Goal: Task Accomplishment & Management: Manage account settings

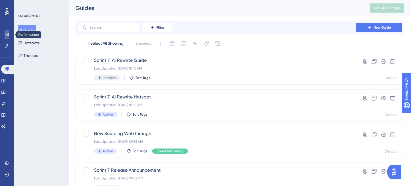
click at [7, 35] on icon at bounding box center [7, 34] width 5 height 5
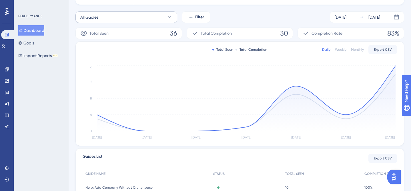
scroll to position [77, 0]
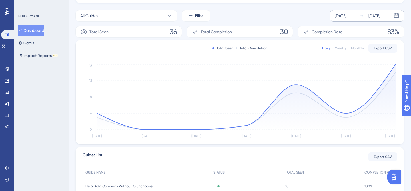
click at [348, 19] on div "Sep 18 2025 Sep 24 2025" at bounding box center [367, 15] width 74 height 11
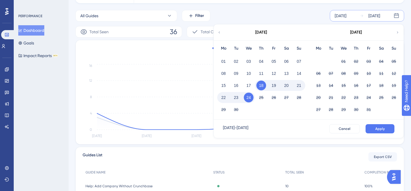
click at [224, 31] on div "[DATE]" at bounding box center [261, 32] width 94 height 16
click at [220, 31] on icon at bounding box center [219, 32] width 4 height 5
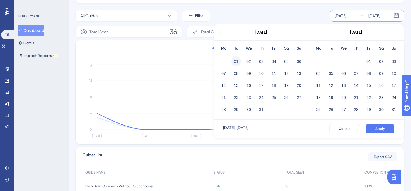
click at [237, 58] on button "01" at bounding box center [236, 61] width 10 height 10
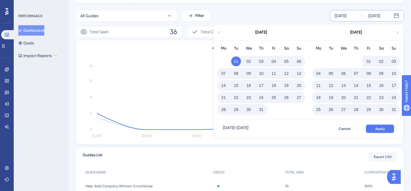
click at [385, 128] on span "Apply" at bounding box center [380, 128] width 9 height 5
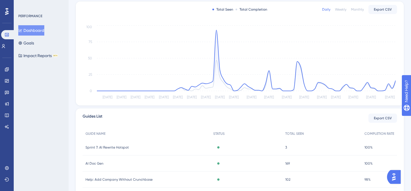
scroll to position [79, 0]
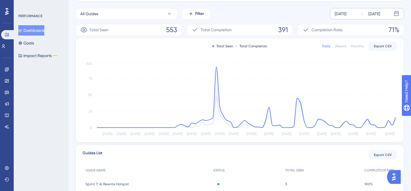
click at [354, 45] on div "Monthly" at bounding box center [357, 46] width 13 height 5
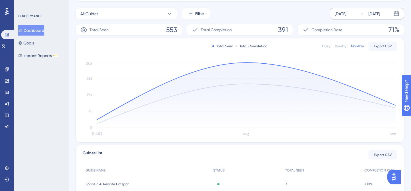
click at [338, 45] on div "Weekly" at bounding box center [340, 46] width 11 height 5
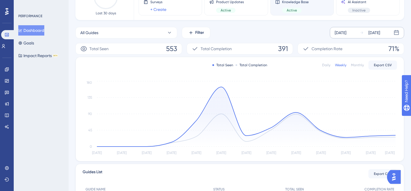
scroll to position [59, 0]
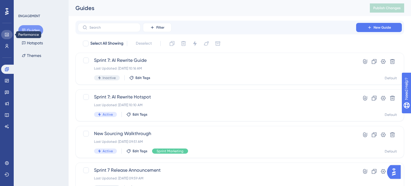
click at [7, 35] on icon at bounding box center [7, 34] width 4 height 3
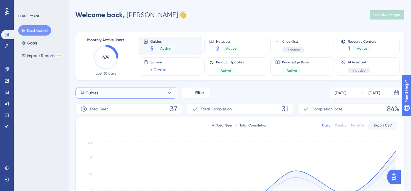
click at [164, 96] on button "All Guides" at bounding box center [127, 92] width 102 height 11
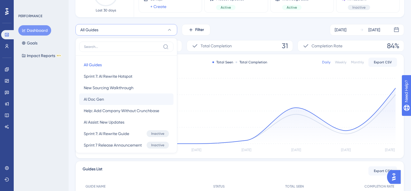
scroll to position [52, 0]
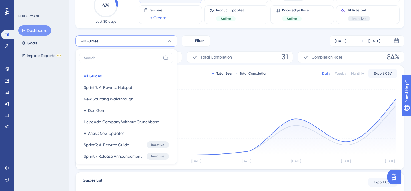
click at [226, 43] on div "All Guides All Guides All Guides Sprint 7: AI Rewrite Hotspot Sprint 7: AI Rewr…" at bounding box center [240, 40] width 329 height 11
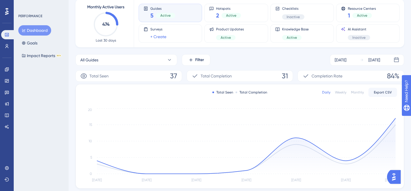
scroll to position [33, 0]
click at [39, 49] on div "Dashboard Goals Impact Reports BETA" at bounding box center [41, 42] width 46 height 35
click at [40, 52] on button "Impact Reports BETA" at bounding box center [41, 55] width 47 height 10
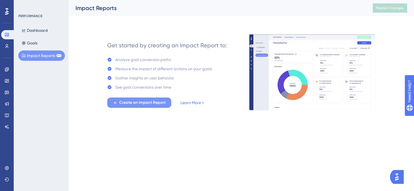
click at [154, 101] on span "Create an Impact Report" at bounding box center [142, 102] width 46 height 7
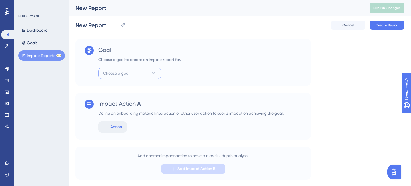
click at [114, 70] on span "Choose a goal" at bounding box center [116, 73] width 26 height 7
click at [188, 77] on div "Goal Choose a goal to create an impact report for. Choose a goal View July Prod…" at bounding box center [194, 62] width 236 height 47
click at [115, 126] on span "Action" at bounding box center [116, 127] width 12 height 7
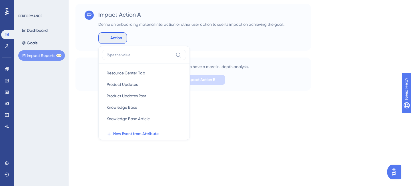
scroll to position [121, 0]
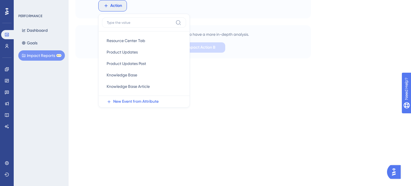
click at [62, 68] on div "PERFORMANCE Dashboard Goals Impact Reports BETA" at bounding box center [41, 93] width 55 height 186
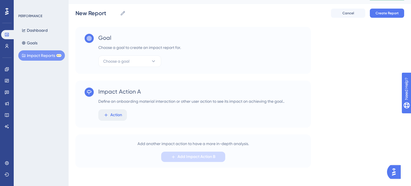
scroll to position [12, 0]
click at [41, 24] on div "PERFORMANCE Dashboard Goals Impact Reports BETA" at bounding box center [41, 37] width 46 height 47
click at [42, 29] on button "Dashboard" at bounding box center [34, 30] width 33 height 10
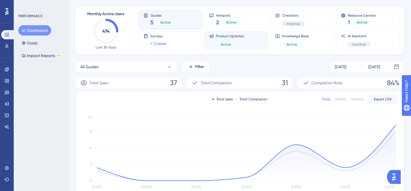
scroll to position [25, 0]
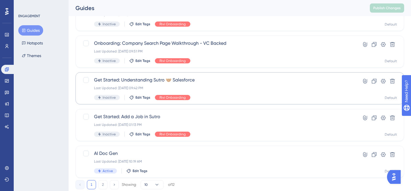
scroll to position [253, 0]
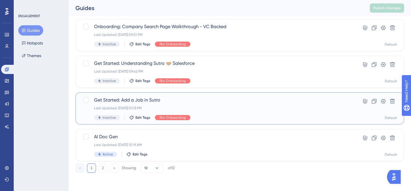
click at [142, 98] on span "Get Started: Add a Job in Sutro" at bounding box center [217, 99] width 246 height 7
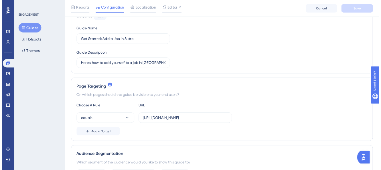
scroll to position [112, 0]
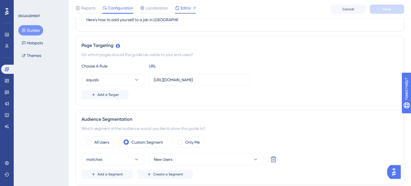
click at [183, 11] on span "Editor" at bounding box center [186, 8] width 11 height 7
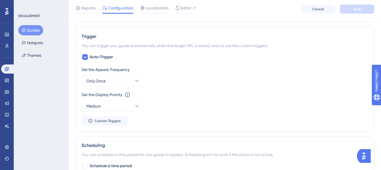
scroll to position [384, 0]
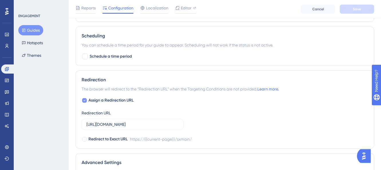
click at [103, 102] on span "Assign a Redirection URL" at bounding box center [110, 100] width 45 height 7
checkbox input "false"
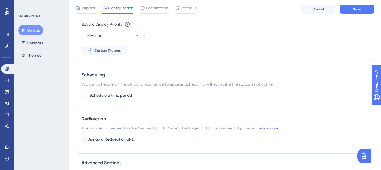
scroll to position [282, 0]
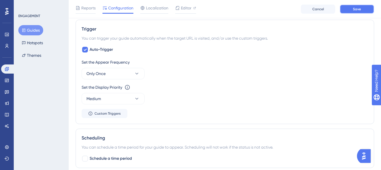
click at [356, 7] on span "Save" at bounding box center [357, 9] width 8 height 5
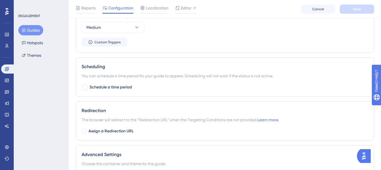
scroll to position [382, 0]
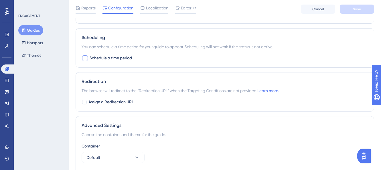
click at [120, 56] on span "Schedule a time period" at bounding box center [111, 58] width 42 height 7
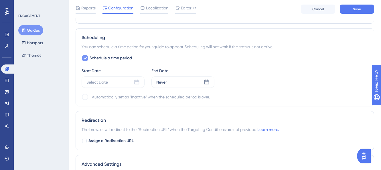
click at [106, 59] on span "Schedule a time period" at bounding box center [111, 58] width 42 height 7
checkbox input "false"
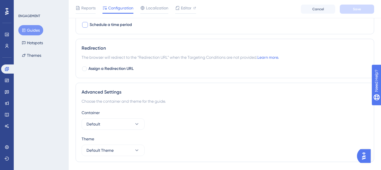
scroll to position [431, 0]
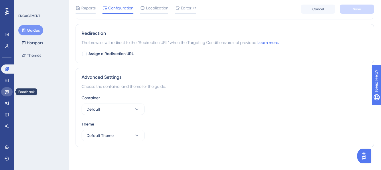
click at [7, 91] on icon at bounding box center [7, 93] width 4 height 4
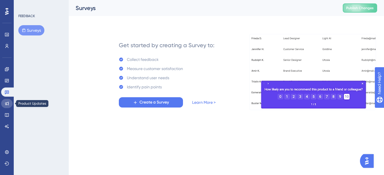
click at [8, 102] on icon at bounding box center [7, 103] width 5 height 5
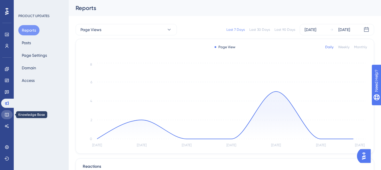
click at [7, 114] on icon at bounding box center [7, 115] width 4 height 4
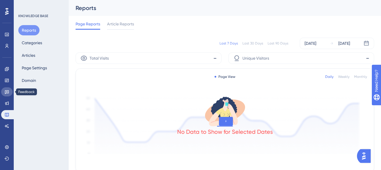
click at [6, 94] on icon at bounding box center [7, 92] width 5 height 5
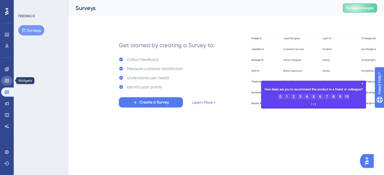
click at [6, 83] on link at bounding box center [6, 80] width 11 height 9
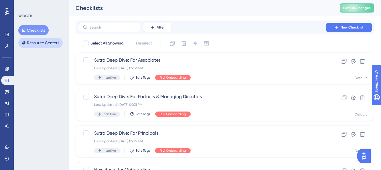
click at [41, 41] on button "Resource Centers" at bounding box center [40, 43] width 44 height 10
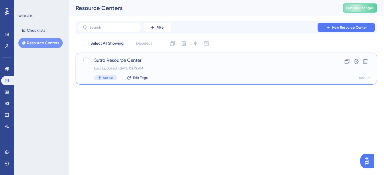
click at [130, 64] on div "Sutro Resource Center Last Updated: [DATE] 09:15 AM Active Edit Tags" at bounding box center [203, 68] width 218 height 23
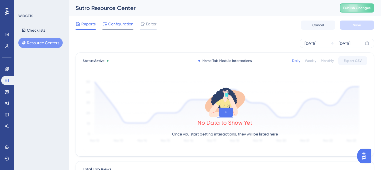
click at [121, 23] on span "Configuration" at bounding box center [120, 24] width 25 height 7
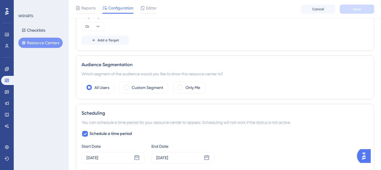
scroll to position [274, 0]
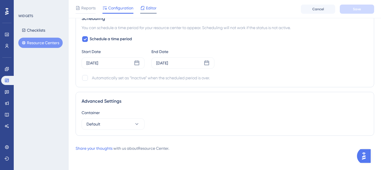
click at [149, 9] on span "Editor" at bounding box center [151, 8] width 11 height 7
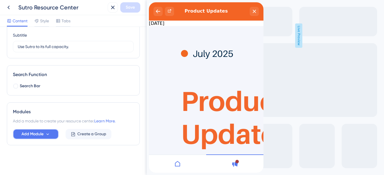
click at [42, 133] on span "Add Module" at bounding box center [32, 134] width 22 height 7
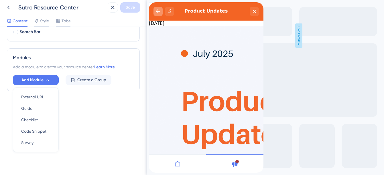
click at [158, 9] on icon "back to header" at bounding box center [158, 11] width 5 height 5
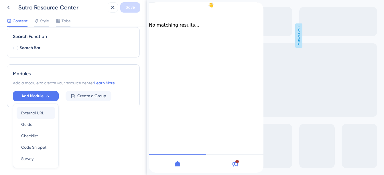
scroll to position [92, 0]
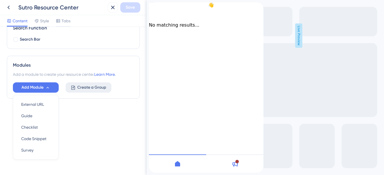
click at [83, 92] on button "Create a Group" at bounding box center [89, 87] width 46 height 10
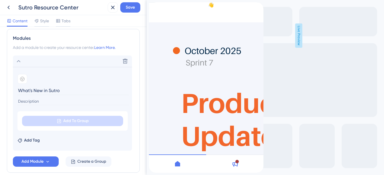
scroll to position [127, 0]
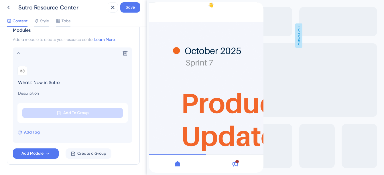
type input "What's New in Sutro"
click at [27, 133] on span "Add Tag" at bounding box center [32, 132] width 16 height 7
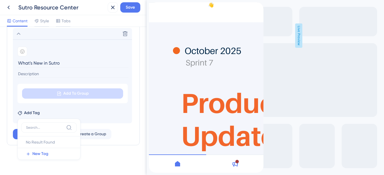
click at [43, 73] on input at bounding box center [72, 74] width 111 height 8
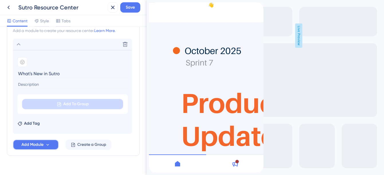
click at [43, 143] on span "Add Module" at bounding box center [32, 144] width 22 height 7
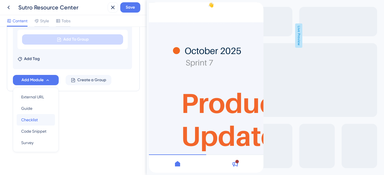
click at [33, 119] on span "Checklist" at bounding box center [29, 119] width 17 height 7
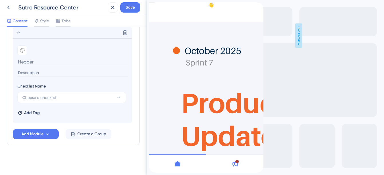
click at [33, 61] on input at bounding box center [72, 61] width 111 height 9
click at [60, 92] on button "Choose a checklist" at bounding box center [71, 97] width 109 height 11
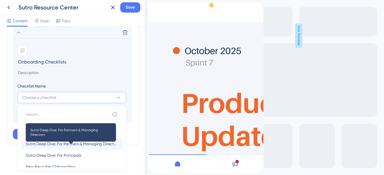
scroll to position [9, 0]
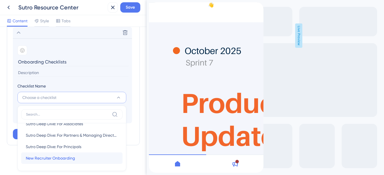
click at [57, 157] on span "New Recruiter Onboarding" at bounding box center [50, 158] width 49 height 7
type input "New Recruiter Onboarding"
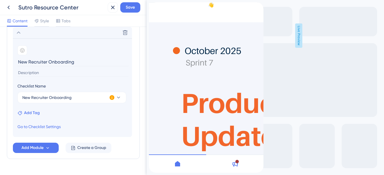
click at [36, 115] on span "Add Tag" at bounding box center [32, 113] width 16 height 7
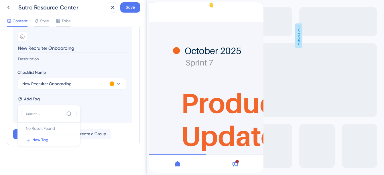
click at [101, 108] on section "Add emoji New Recruiter Onboarding Checklist Name New Recruiter Onboarding This…" at bounding box center [72, 74] width 119 height 99
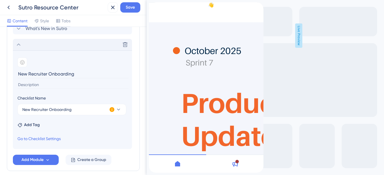
scroll to position [157, 0]
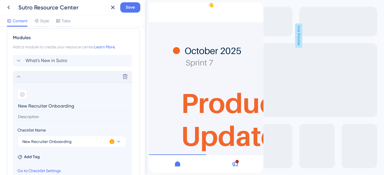
click at [19, 76] on icon at bounding box center [18, 76] width 7 height 7
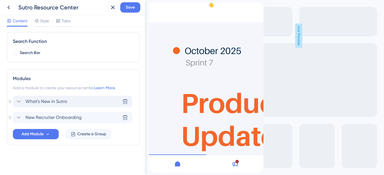
click at [43, 101] on span "What's New in Sutro" at bounding box center [46, 101] width 42 height 7
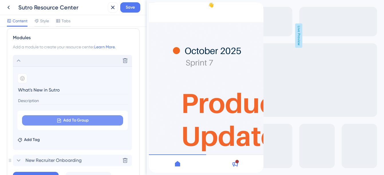
click at [46, 121] on button "Add To Group" at bounding box center [72, 120] width 101 height 10
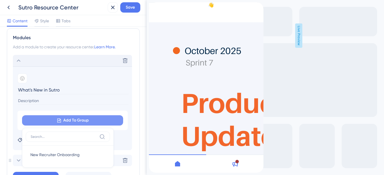
scroll to position [163, 0]
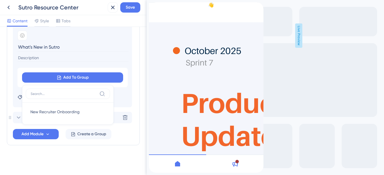
click at [80, 48] on input "What's New in Sutro" at bounding box center [72, 47] width 111 height 9
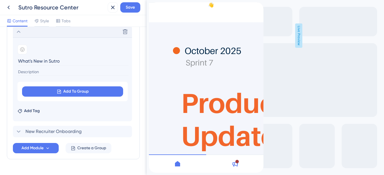
scroll to position [107, 0]
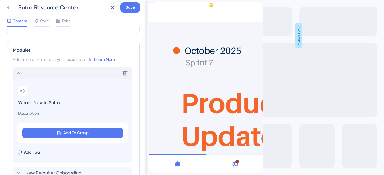
click at [112, 38] on div "Resource Center Header Title Best Practices & Updates 👋 1 Best Practices & Upda…" at bounding box center [73, 63] width 133 height 274
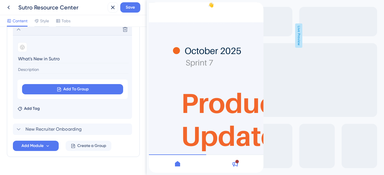
scroll to position [163, 0]
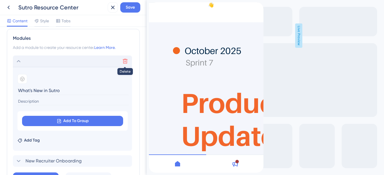
click at [126, 62] on icon at bounding box center [125, 61] width 6 height 6
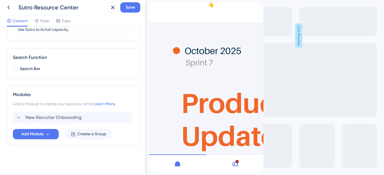
scroll to position [0, 0]
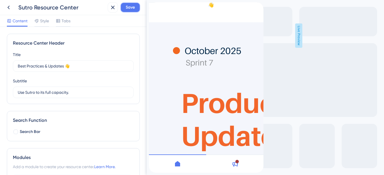
click at [130, 9] on span "Save" at bounding box center [130, 7] width 9 height 7
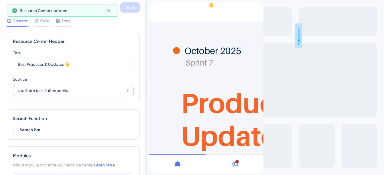
scroll to position [5, 0]
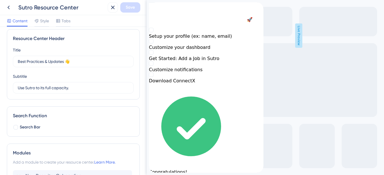
click at [158, 10] on div "back to header" at bounding box center [153, 6] width 9 height 9
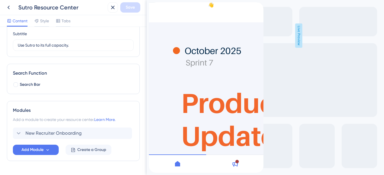
scroll to position [56, 0]
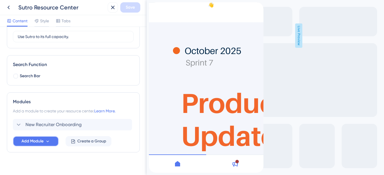
click at [38, 142] on span "Add Module" at bounding box center [32, 141] width 22 height 7
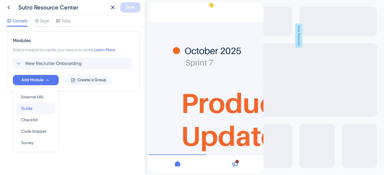
click at [42, 107] on div "Guide Guide" at bounding box center [35, 108] width 29 height 11
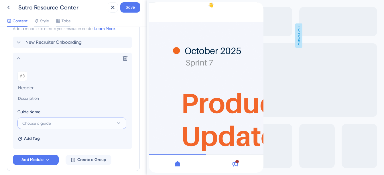
click at [35, 122] on span "Choose a guide" at bounding box center [36, 123] width 29 height 7
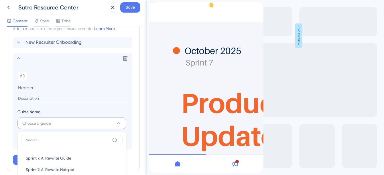
scroll to position [225, 0]
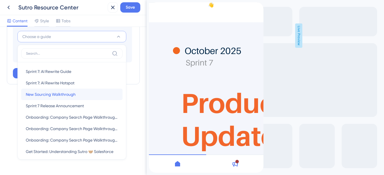
click at [55, 94] on span "New Sourcing Walkthrough" at bounding box center [51, 94] width 50 height 7
type input "New Sourcing Walkthrough"
type input "A walkthrough of the new sourcing interface."
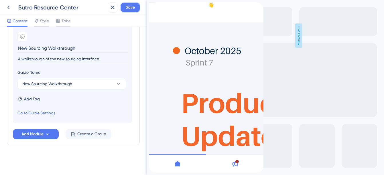
click at [132, 9] on span "Save" at bounding box center [130, 7] width 9 height 7
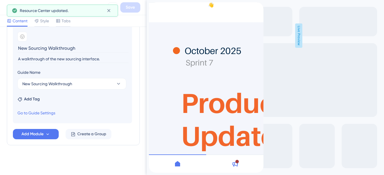
scroll to position [134, 0]
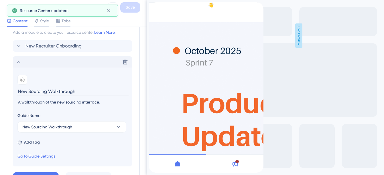
click at [21, 63] on icon at bounding box center [18, 62] width 7 height 7
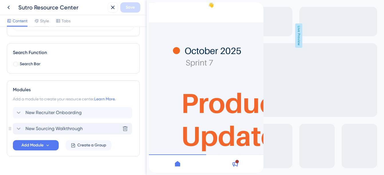
scroll to position [58, 0]
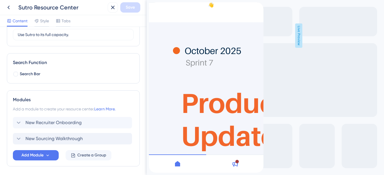
click at [10, 138] on div "Modules Add a module to create your resource center. Learn More. New Recruiter …" at bounding box center [73, 128] width 133 height 76
click at [3, 134] on div "Resource Center Header Title Best Practices & Updates 👋 1 Best Practices & Upda…" at bounding box center [73, 101] width 146 height 148
click at [12, 138] on div "Modules Add a module to create your resource center. Learn More. New Recruiter …" at bounding box center [73, 128] width 133 height 76
drag, startPoint x: 47, startPoint y: 138, endPoint x: 48, endPoint y: 117, distance: 20.9
click at [48, 117] on div "New Recruiter Onboarding New Sourcing Walkthrough" at bounding box center [73, 130] width 121 height 27
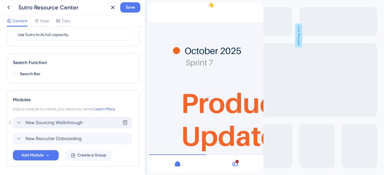
click at [29, 120] on span "New Sourcing Walkthrough" at bounding box center [53, 122] width 57 height 7
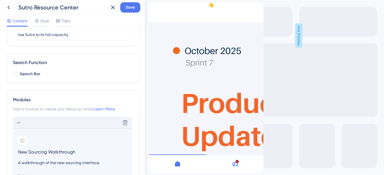
click at [18, 152] on input "New Sourcing Walkthrough" at bounding box center [72, 152] width 111 height 9
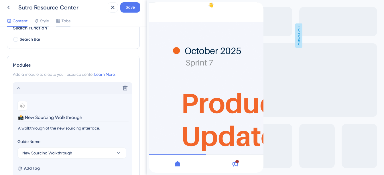
scroll to position [102, 0]
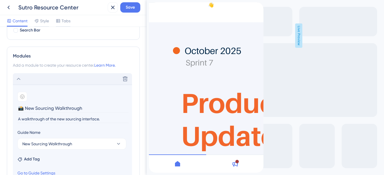
type input "📸 New Sourcing Walkthrough"
click at [18, 78] on icon at bounding box center [18, 79] width 7 height 7
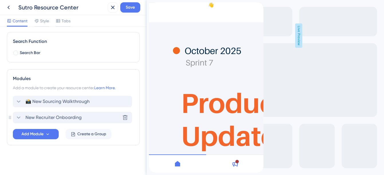
click at [29, 118] on span "New Recruiter Onboarding" at bounding box center [53, 117] width 56 height 7
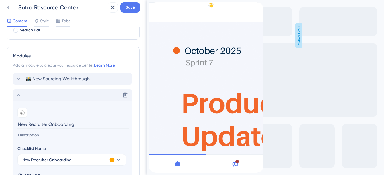
click at [19, 124] on input "New Recruiter Onboarding" at bounding box center [72, 124] width 111 height 9
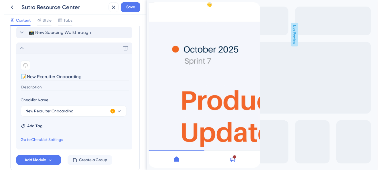
scroll to position [160, 0]
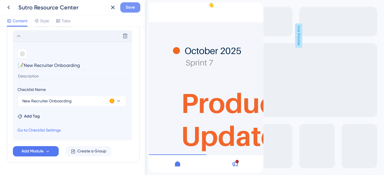
type input "📝New Recruiter Onboarding"
click at [126, 5] on span "Save" at bounding box center [130, 7] width 9 height 7
click at [10, 7] on icon at bounding box center [8, 7] width 7 height 7
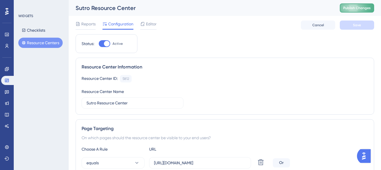
click at [354, 9] on span "Publish Changes" at bounding box center [356, 8] width 27 height 5
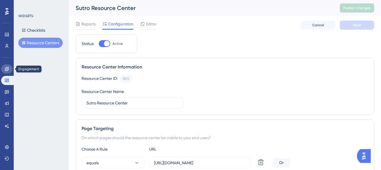
click at [8, 67] on link at bounding box center [6, 69] width 11 height 9
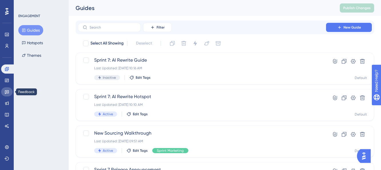
click at [6, 91] on icon at bounding box center [7, 92] width 5 height 5
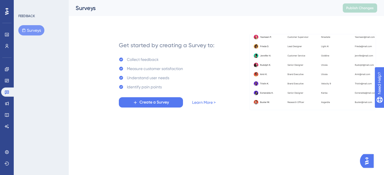
click at [6, 109] on div "Engagement Widgets Feedback Product Updates Knowledge Base AI Assistant" at bounding box center [6, 98] width 11 height 66
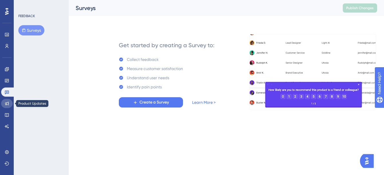
click at [6, 103] on icon at bounding box center [7, 103] width 5 height 5
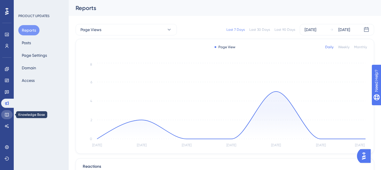
click at [8, 115] on icon at bounding box center [7, 115] width 5 height 5
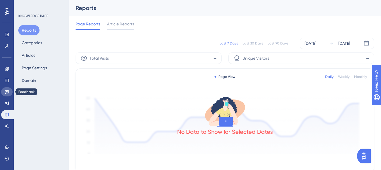
click at [8, 90] on icon at bounding box center [7, 92] width 5 height 5
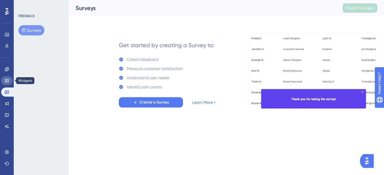
click at [8, 76] on link at bounding box center [6, 80] width 11 height 9
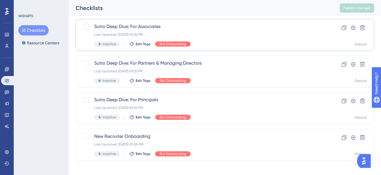
scroll to position [38, 0]
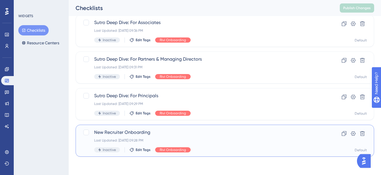
click at [112, 131] on span "New Recruiter Onboarding" at bounding box center [201, 132] width 215 height 7
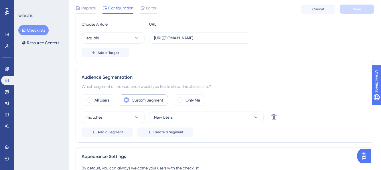
scroll to position [142, 0]
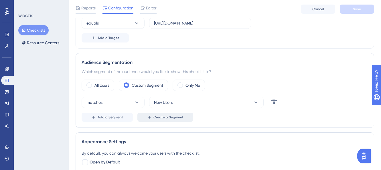
click at [159, 119] on span "Create a Segment" at bounding box center [168, 117] width 30 height 5
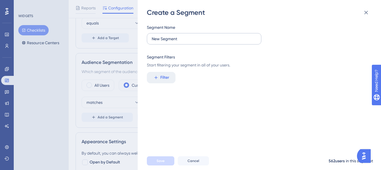
click at [190, 44] on label "New Segment" at bounding box center [204, 38] width 114 height 11
click at [190, 42] on input "New Segment" at bounding box center [204, 39] width 105 height 6
click at [165, 78] on span "Filter" at bounding box center [164, 77] width 9 height 7
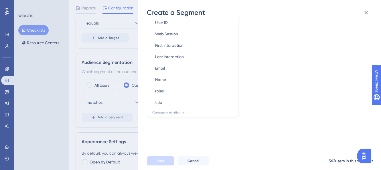
scroll to position [271, 0]
click at [198, 43] on button "First Interaction First Interaction" at bounding box center [192, 45] width 84 height 11
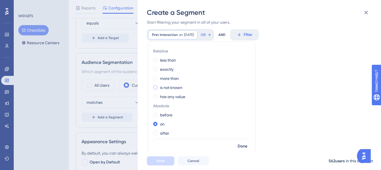
scroll to position [6, 0]
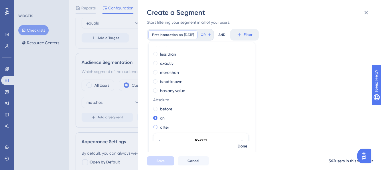
click at [162, 127] on label "after" at bounding box center [164, 127] width 9 height 7
click at [188, 36] on span "[DATE]" at bounding box center [193, 35] width 10 height 5
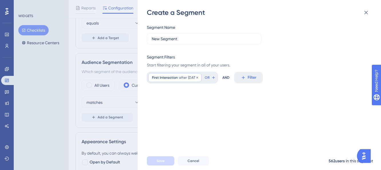
click at [188, 78] on span "[DATE]" at bounding box center [193, 78] width 10 height 5
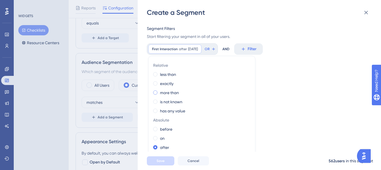
scroll to position [96, 0]
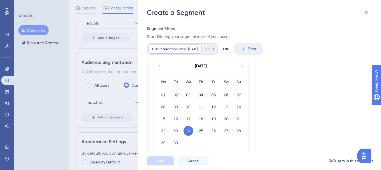
click at [158, 65] on icon at bounding box center [159, 66] width 5 height 5
click at [175, 96] on button "01" at bounding box center [176, 95] width 10 height 10
click at [275, 97] on div "Segment Name New Segment Segment Filters Start filtering your segment in all of…" at bounding box center [262, 84] width 231 height 135
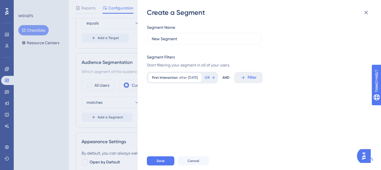
scroll to position [0, 0]
click at [162, 164] on span "Save" at bounding box center [160, 161] width 8 height 5
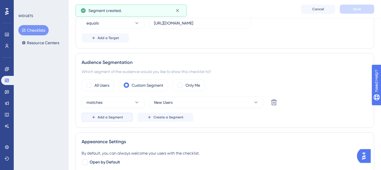
click at [123, 117] on button "Add a Segment" at bounding box center [107, 117] width 51 height 9
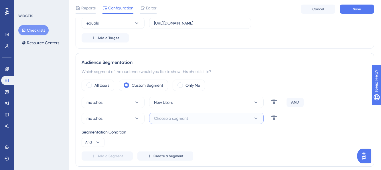
click at [171, 120] on span "Choose a segment" at bounding box center [171, 118] width 34 height 7
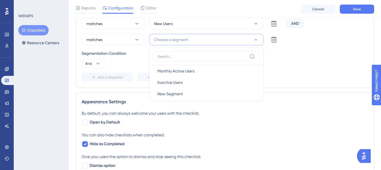
scroll to position [21, 0]
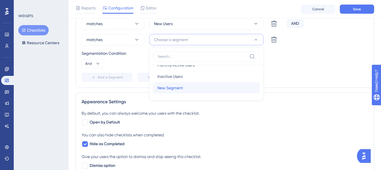
click at [165, 85] on span "New Segment" at bounding box center [169, 88] width 25 height 7
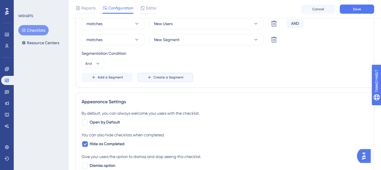
click at [162, 80] on span "Create a Segment" at bounding box center [168, 77] width 30 height 5
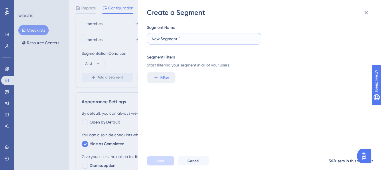
click at [182, 39] on input "New Segment-1" at bounding box center [204, 39] width 105 height 6
click at [366, 14] on icon at bounding box center [365, 12] width 7 height 7
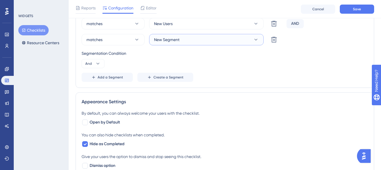
click at [222, 40] on button "New Segment" at bounding box center [206, 39] width 114 height 11
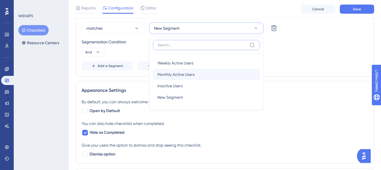
scroll to position [234, 0]
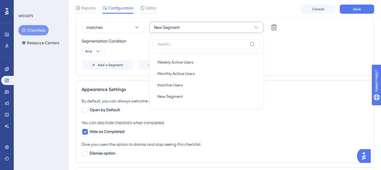
click at [141, 48] on div "Segmentation Condition And" at bounding box center [225, 47] width 286 height 18
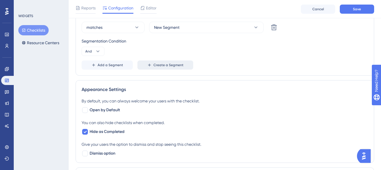
click at [153, 63] on span "Create a Segment" at bounding box center [168, 65] width 30 height 5
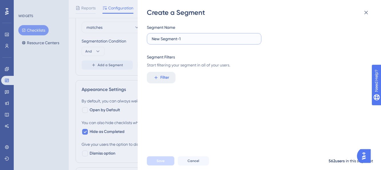
click at [195, 39] on input "New Segment-1" at bounding box center [204, 39] width 105 height 6
type input "New Users Last 90 Days"
click at [163, 80] on span "Filter" at bounding box center [164, 77] width 9 height 7
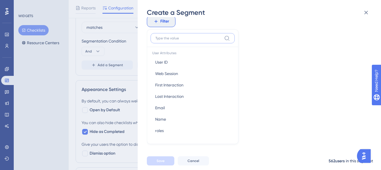
scroll to position [271, 0]
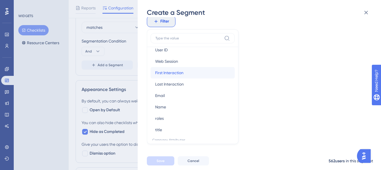
click at [174, 76] on span "First Interaction" at bounding box center [169, 73] width 28 height 7
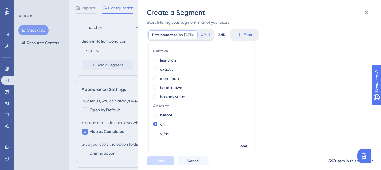
click at [184, 34] on span "[DATE]" at bounding box center [189, 35] width 10 height 5
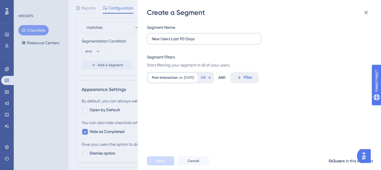
scroll to position [0, 0]
click at [182, 77] on div "First Interaction on [DATE] [DATE] Remove" at bounding box center [172, 77] width 49 height 9
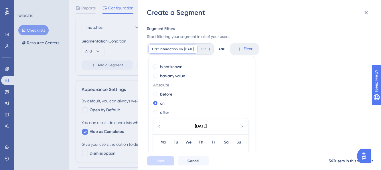
scroll to position [36, 0]
click at [167, 112] on label "after" at bounding box center [164, 111] width 9 height 7
click at [158, 129] on div "[DATE]" at bounding box center [200, 126] width 94 height 16
click at [159, 126] on icon at bounding box center [158, 126] width 1 height 2
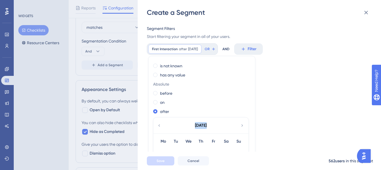
click at [159, 126] on icon at bounding box center [158, 126] width 1 height 2
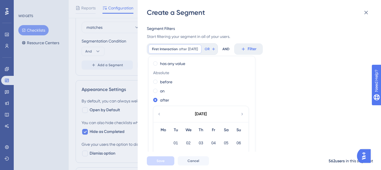
scroll to position [48, 0]
click at [176, 140] on button "01" at bounding box center [176, 143] width 10 height 10
click at [275, 80] on div "Segment Name New Users Last 90 Days Segment Filters Start filtering your segmen…" at bounding box center [262, 84] width 231 height 135
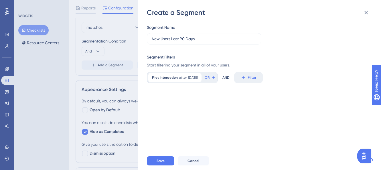
scroll to position [0, 0]
click at [165, 166] on button "Save" at bounding box center [160, 161] width 27 height 9
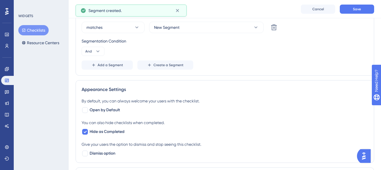
scroll to position [176, 0]
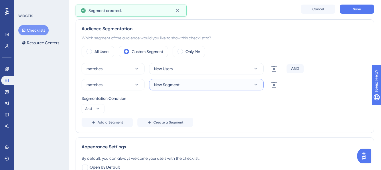
click at [164, 86] on span "New Segment" at bounding box center [166, 85] width 25 height 7
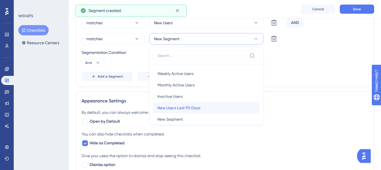
click at [178, 108] on span "New Users Last 90 Days" at bounding box center [178, 108] width 43 height 7
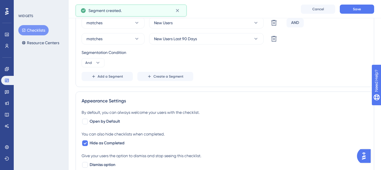
click at [256, 58] on div "Segmentation Condition And" at bounding box center [225, 58] width 286 height 18
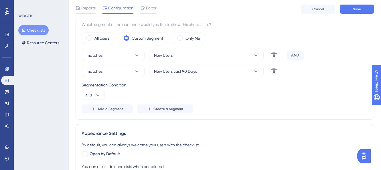
scroll to position [189, 0]
click at [358, 7] on span "Save" at bounding box center [357, 9] width 8 height 5
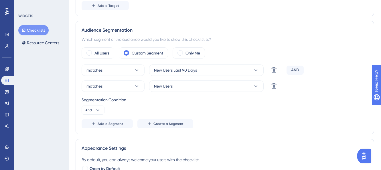
scroll to position [0, 0]
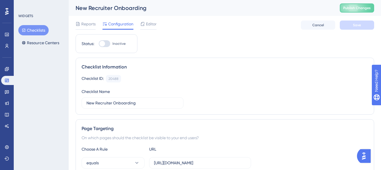
click at [103, 44] on div at bounding box center [102, 44] width 6 height 6
click at [99, 44] on input "Inactive" at bounding box center [98, 44] width 0 height 0
checkbox input "true"
click at [348, 28] on button "Save" at bounding box center [357, 25] width 34 height 9
click at [148, 25] on span "Editor" at bounding box center [151, 24] width 11 height 7
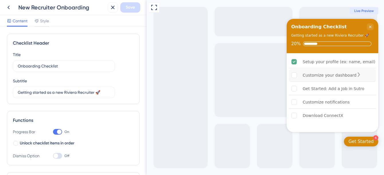
click at [310, 76] on div "Customize your dashboard" at bounding box center [329, 75] width 54 height 7
click at [302, 101] on div "Customize notifications" at bounding box center [325, 102] width 47 height 7
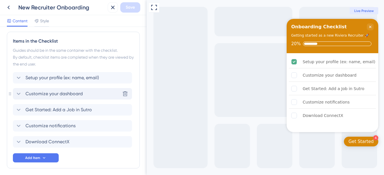
click at [41, 96] on span "Customize your dashboard" at bounding box center [53, 93] width 57 height 7
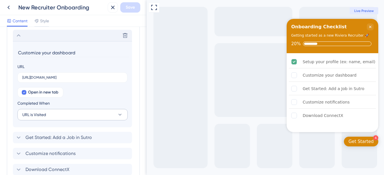
scroll to position [202, 0]
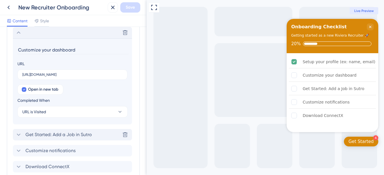
click at [42, 135] on span "Get Started: Add a Job in Sutro" at bounding box center [58, 134] width 66 height 7
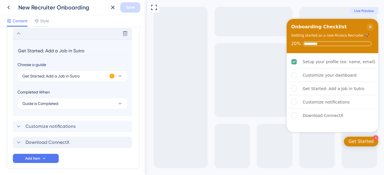
scroll to position [218, 0]
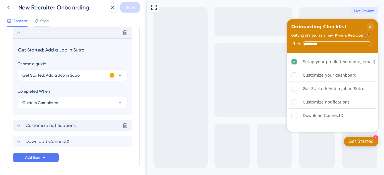
click at [45, 127] on span "Customize notifications" at bounding box center [50, 125] width 50 height 7
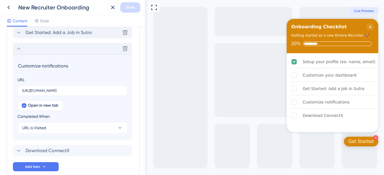
scroll to position [234, 0]
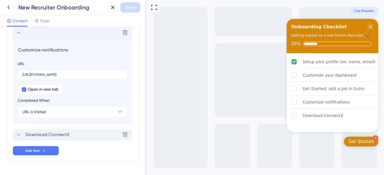
click at [45, 137] on span "Download ConnectX" at bounding box center [47, 134] width 44 height 7
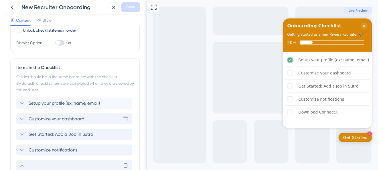
scroll to position [170, 0]
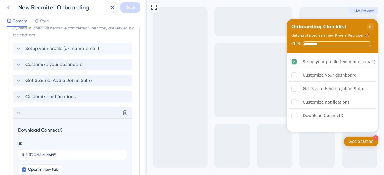
click at [12, 10] on button at bounding box center [8, 7] width 10 height 10
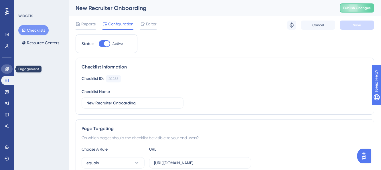
click at [5, 69] on icon at bounding box center [7, 69] width 5 height 5
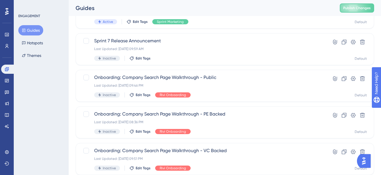
scroll to position [246, 0]
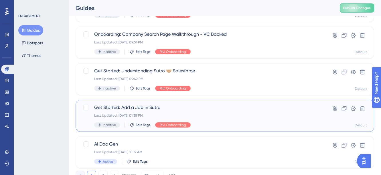
click at [128, 105] on span "Get Started: Add a Job in Sutro" at bounding box center [201, 107] width 215 height 7
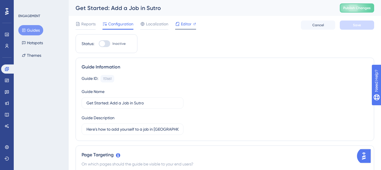
click at [179, 27] on div "Editor" at bounding box center [185, 25] width 21 height 9
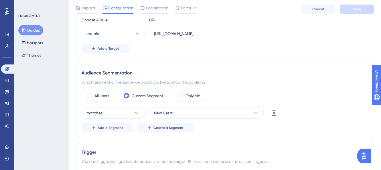
scroll to position [211, 0]
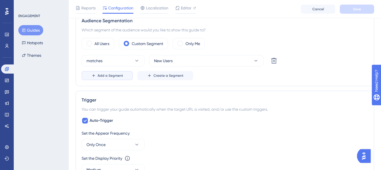
click at [118, 72] on button "Add a Segment" at bounding box center [107, 75] width 51 height 9
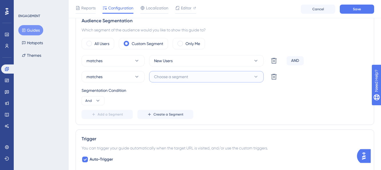
click at [177, 74] on span "Choose a segment" at bounding box center [171, 77] width 34 height 7
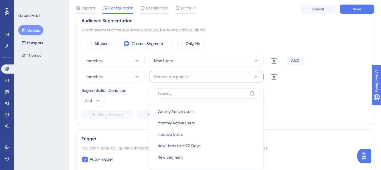
scroll to position [253, 0]
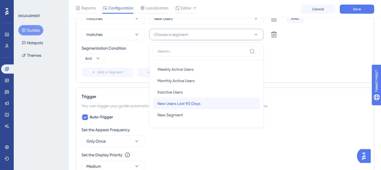
click at [173, 104] on span "New Users Last 90 Days" at bounding box center [178, 103] width 43 height 7
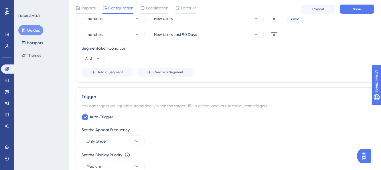
click at [234, 71] on div "Add a Segment Create a Segment" at bounding box center [225, 72] width 286 height 9
click at [350, 11] on button "Save" at bounding box center [357, 9] width 34 height 9
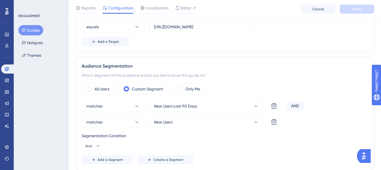
scroll to position [129, 0]
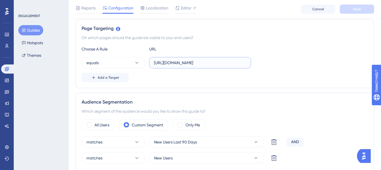
click at [201, 65] on input "[URL][DOMAIN_NAME]" at bounding box center [200, 63] width 92 height 6
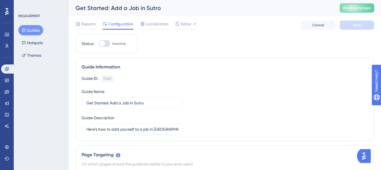
click at [103, 44] on div at bounding box center [102, 44] width 6 height 6
click at [99, 44] on input "Inactive" at bounding box center [98, 44] width 0 height 0
checkbox input "true"
click at [354, 24] on span "Save" at bounding box center [357, 25] width 8 height 5
click at [353, 10] on span "Publish Changes" at bounding box center [356, 8] width 27 height 5
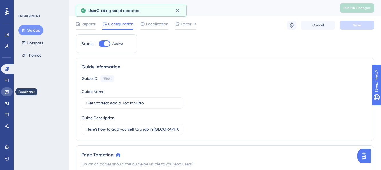
click at [7, 91] on icon at bounding box center [7, 93] width 4 height 4
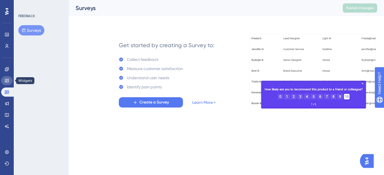
click at [7, 81] on icon at bounding box center [7, 80] width 5 height 5
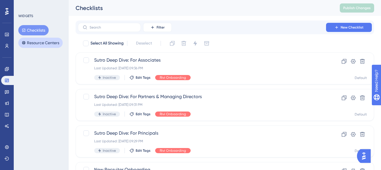
click at [32, 44] on button "Resource Centers" at bounding box center [40, 43] width 44 height 10
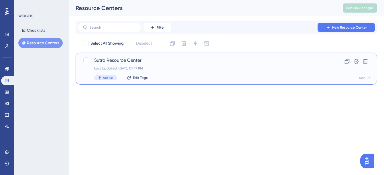
click at [107, 64] on div "Sutro Resource Center Last Updated: [DATE] 01:47 PM Active Edit Tags" at bounding box center [203, 68] width 218 height 23
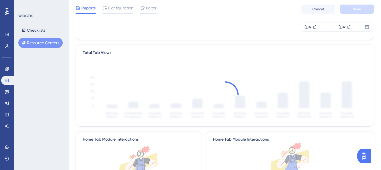
scroll to position [139, 0]
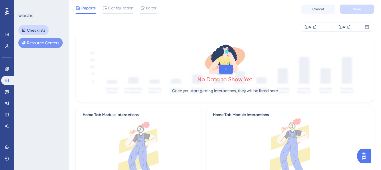
click at [38, 30] on button "Checklists" at bounding box center [33, 30] width 30 height 10
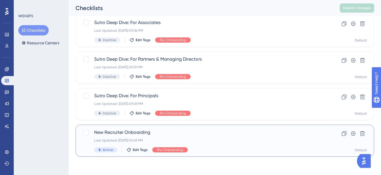
click at [123, 133] on span "New Recruiter Onboarding" at bounding box center [201, 132] width 215 height 7
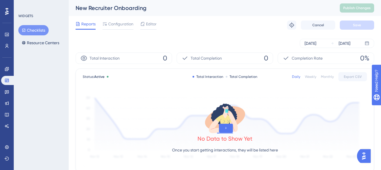
scroll to position [4, 0]
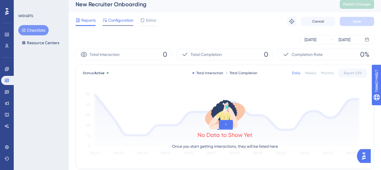
click at [117, 17] on span "Configuration" at bounding box center [120, 20] width 25 height 7
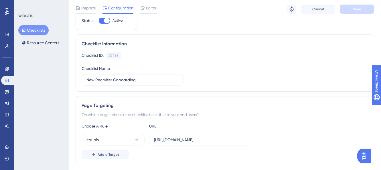
scroll to position [44, 0]
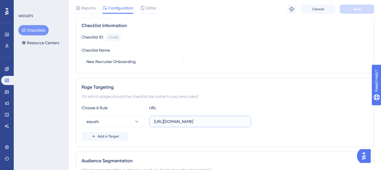
click at [224, 119] on input "[URL][DOMAIN_NAME]" at bounding box center [200, 122] width 92 height 6
click at [221, 122] on input "[URL][DOMAIN_NAME]" at bounding box center [200, 122] width 92 height 6
type input "[URL][DOMAIN_NAME]"
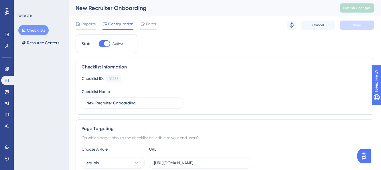
click at [35, 32] on button "Checklists" at bounding box center [33, 30] width 30 height 10
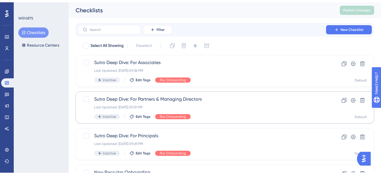
scroll to position [38, 0]
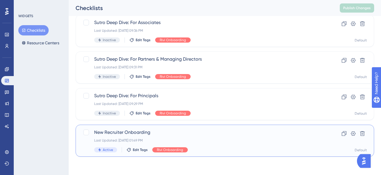
click at [125, 135] on span "New Recruiter Onboarding" at bounding box center [201, 132] width 215 height 7
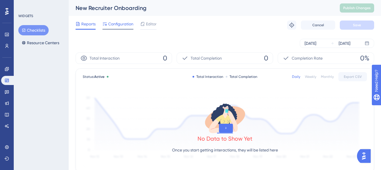
click at [116, 24] on span "Configuration" at bounding box center [120, 24] width 25 height 7
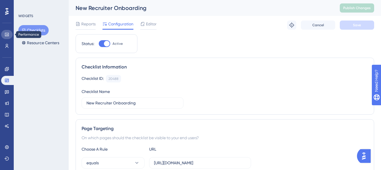
click at [7, 34] on icon at bounding box center [7, 34] width 5 height 5
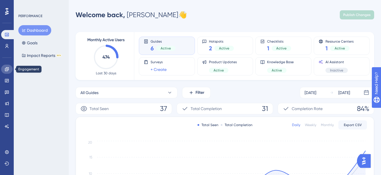
click at [4, 68] on link at bounding box center [6, 69] width 11 height 9
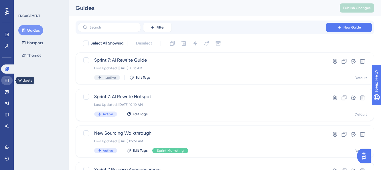
click at [8, 83] on icon at bounding box center [7, 80] width 5 height 5
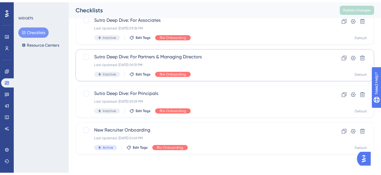
scroll to position [38, 0]
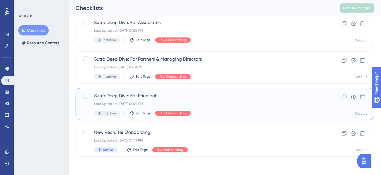
click at [146, 93] on span "Sutro Deep Dive: For Principals" at bounding box center [201, 95] width 215 height 7
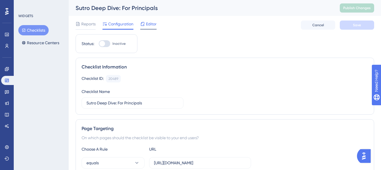
click at [150, 24] on span "Editor" at bounding box center [151, 24] width 11 height 7
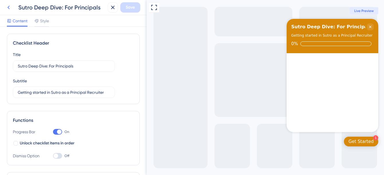
click at [8, 7] on icon at bounding box center [8, 8] width 2 height 4
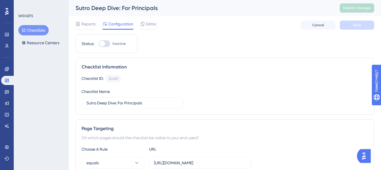
click at [110, 6] on div "Sutro Deep Dive: For Principals" at bounding box center [201, 8] width 250 height 8
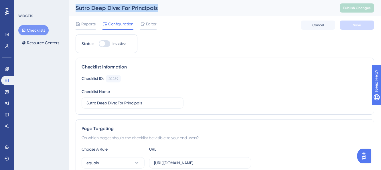
click at [110, 6] on div "Sutro Deep Dive: For Principals" at bounding box center [201, 8] width 250 height 8
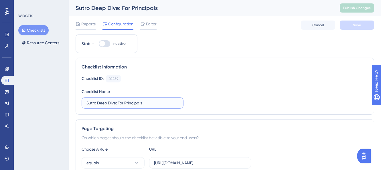
click at [116, 102] on input "Sutro Deep Dive: For Principals" at bounding box center [132, 103] width 92 height 6
click at [124, 105] on input "Sutro Deep Dive: For Principals" at bounding box center [132, 103] width 92 height 6
drag, startPoint x: 119, startPoint y: 105, endPoint x: 148, endPoint y: 105, distance: 29.2
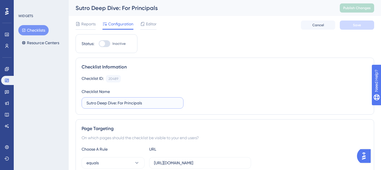
click at [148, 105] on input "Sutro Deep Dive: For Principals" at bounding box center [132, 103] width 92 height 6
type input "Sutro Deep Dive: First 30 Days"
click at [364, 25] on button "Save" at bounding box center [357, 25] width 34 height 9
